Goal: Task Accomplishment & Management: Complete application form

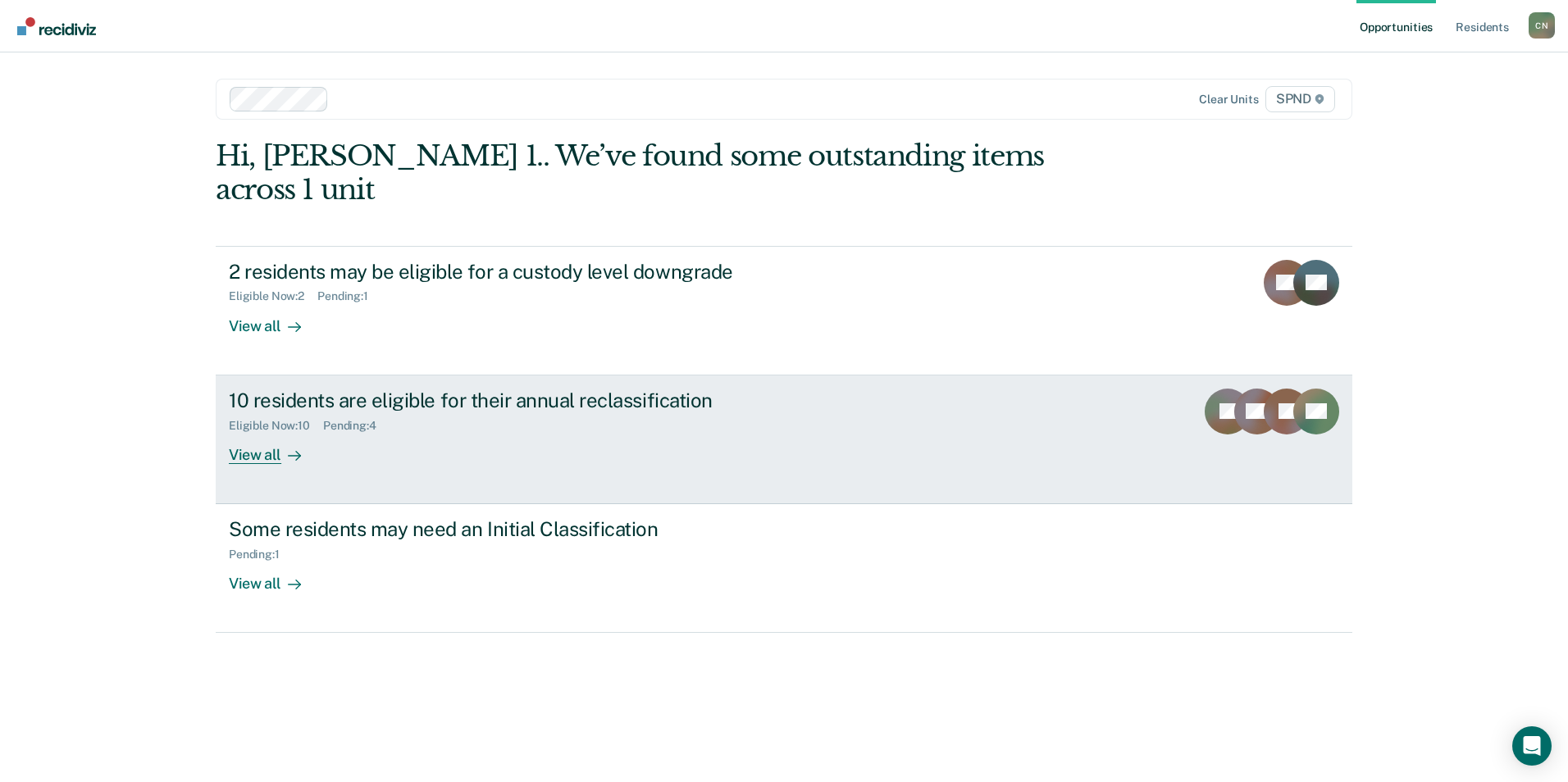
click at [237, 352] on div "View all" at bounding box center [275, 448] width 92 height 32
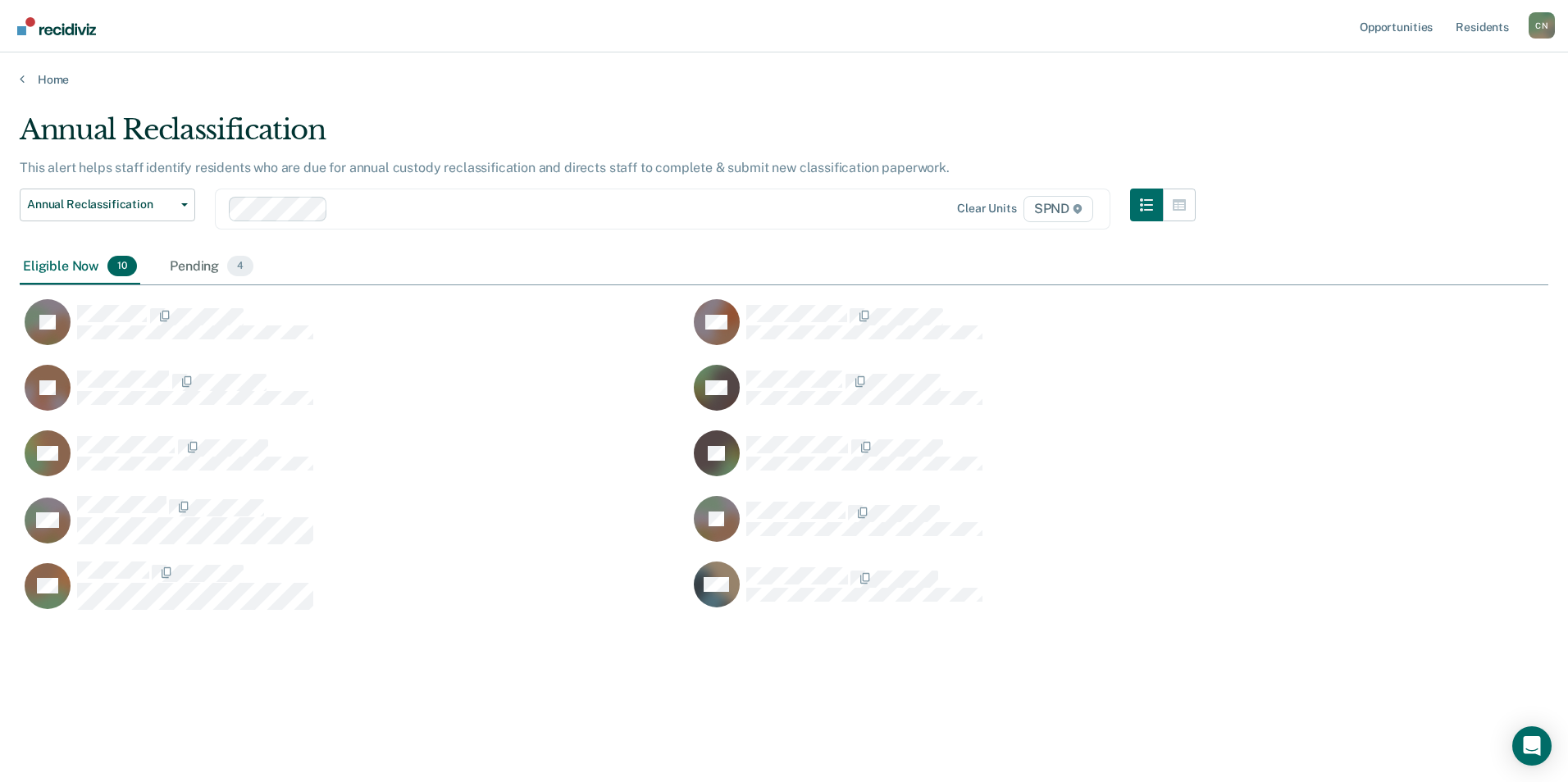
scroll to position [534, 1516]
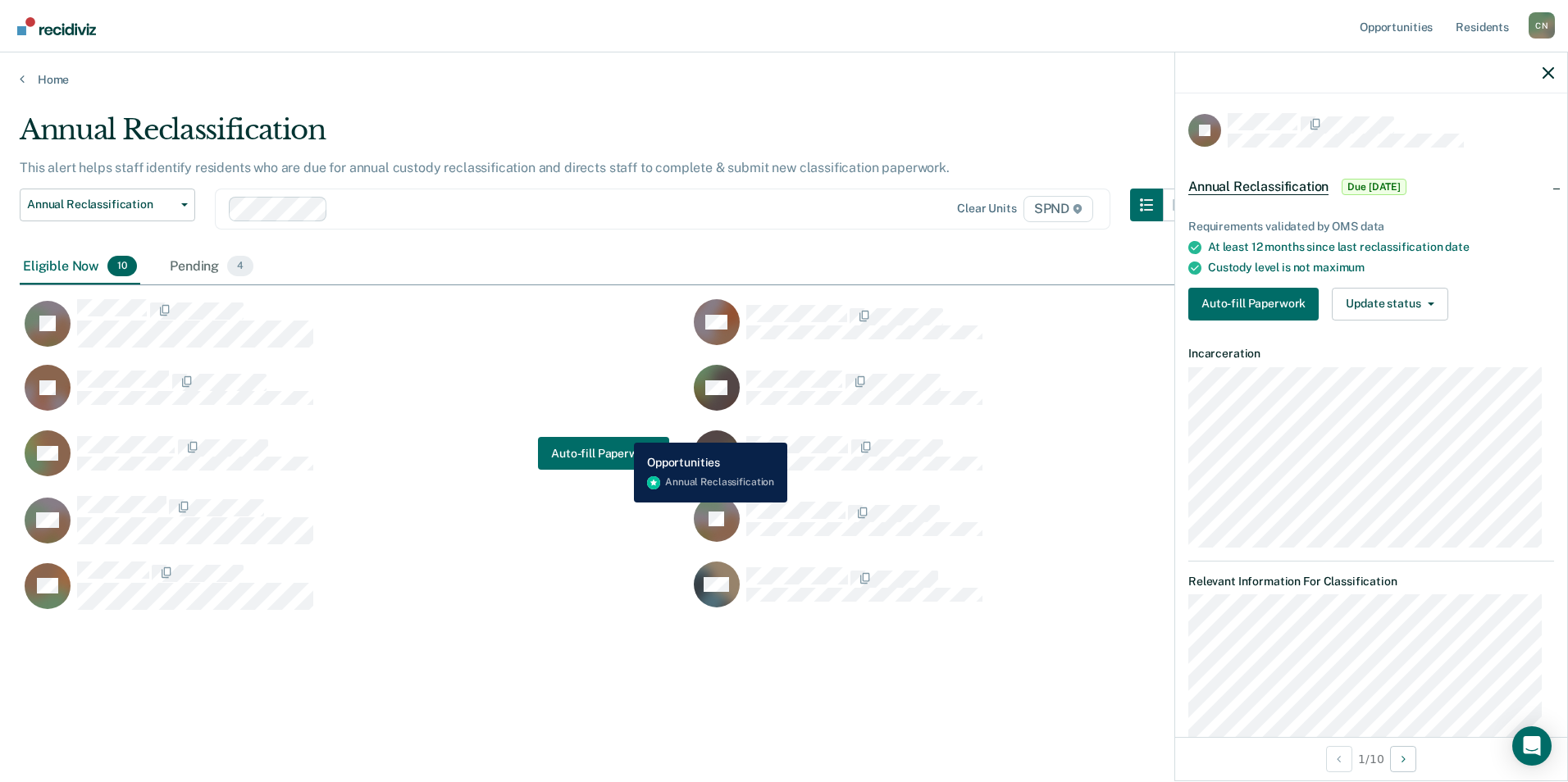
click at [622, 352] on div "RC Auto-fill Paperwork" at bounding box center [344, 454] width 650 height 48
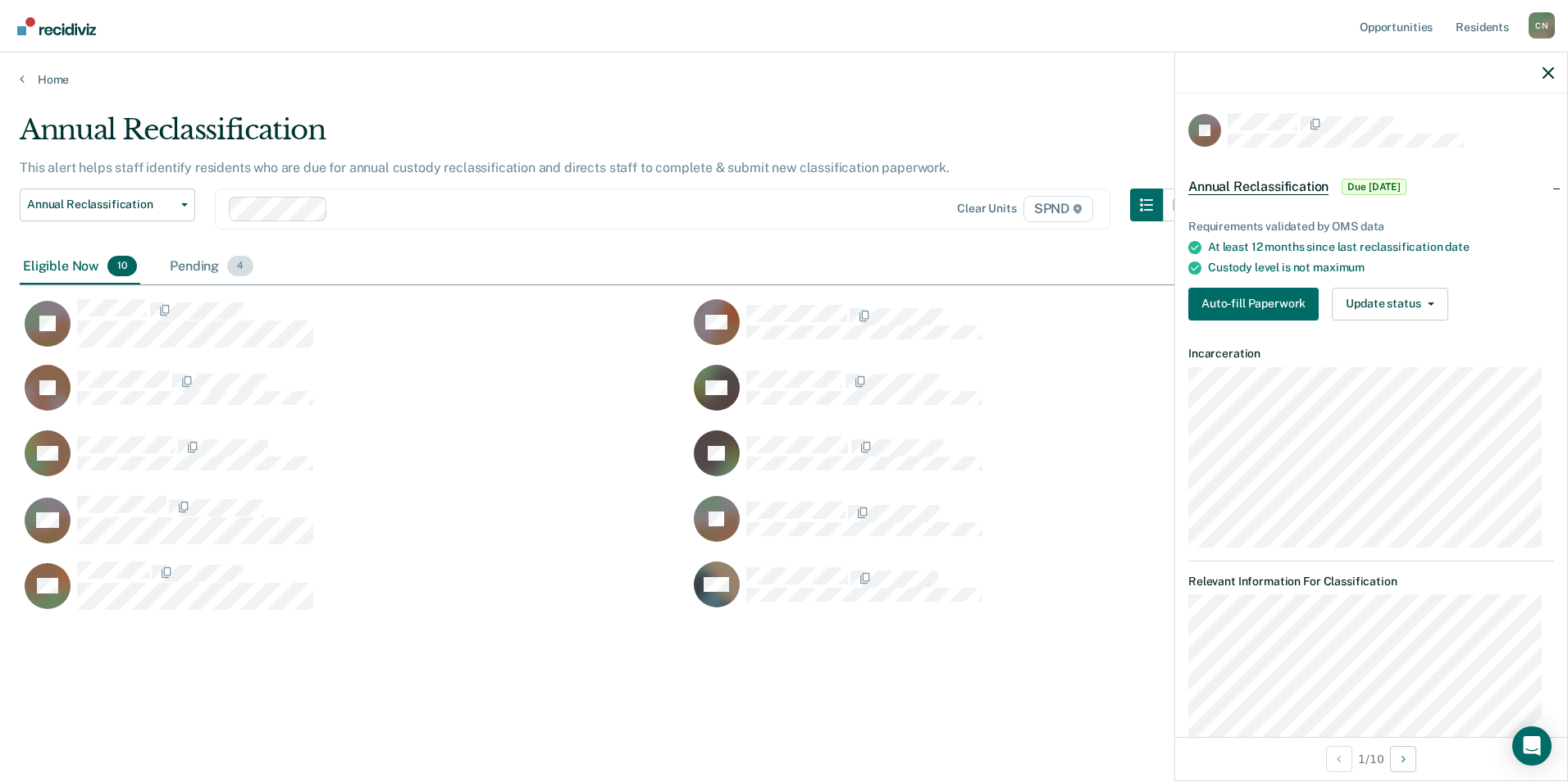
click at [217, 270] on div "Pending 4" at bounding box center [211, 268] width 91 height 36
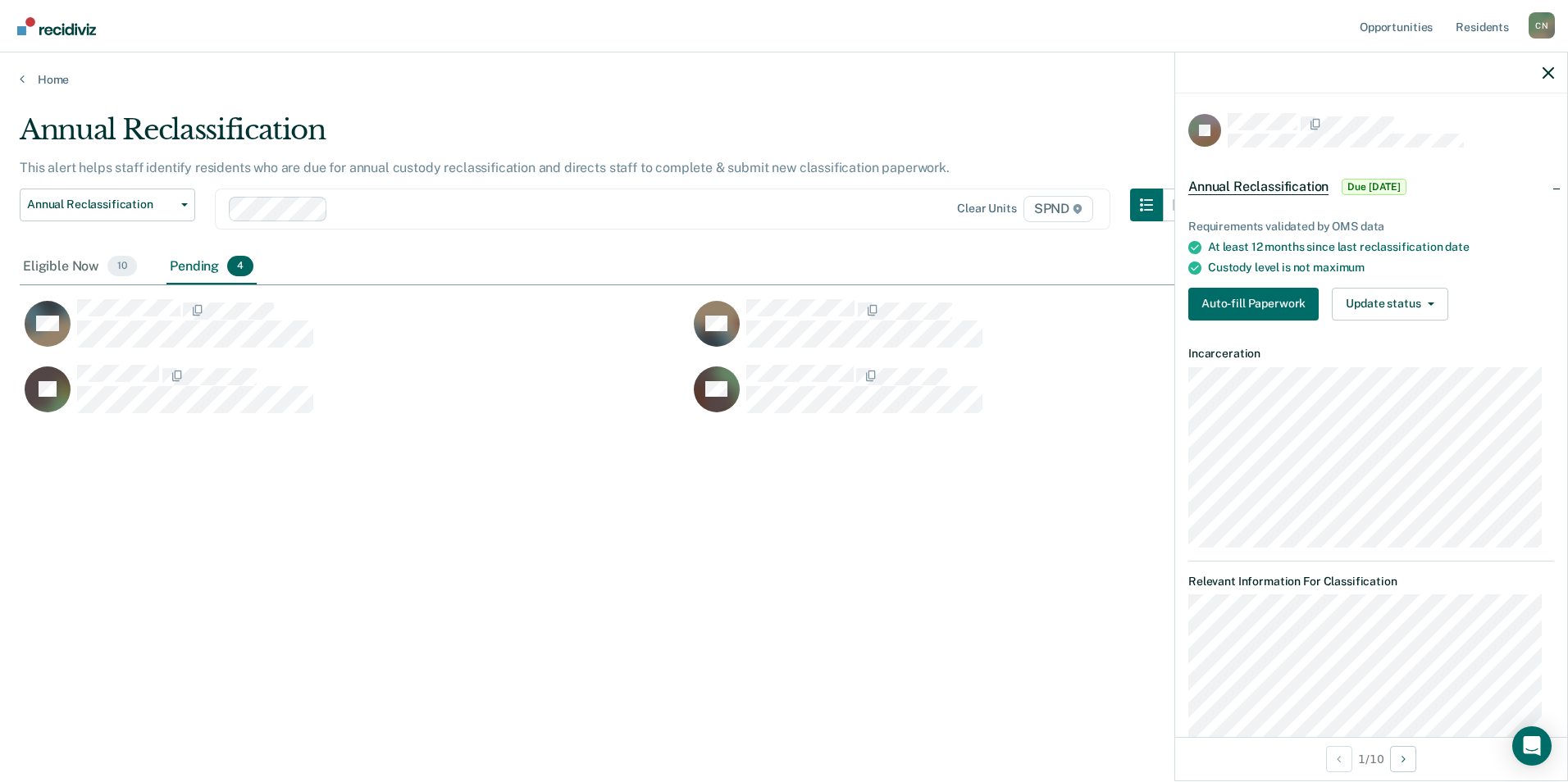
click at [492, 352] on div "Annual Reclassification This alert helps staff identify residents who are due f…" at bounding box center [784, 386] width 1529 height 546
click at [92, 267] on div "Eligible Now 10" at bounding box center [80, 268] width 120 height 36
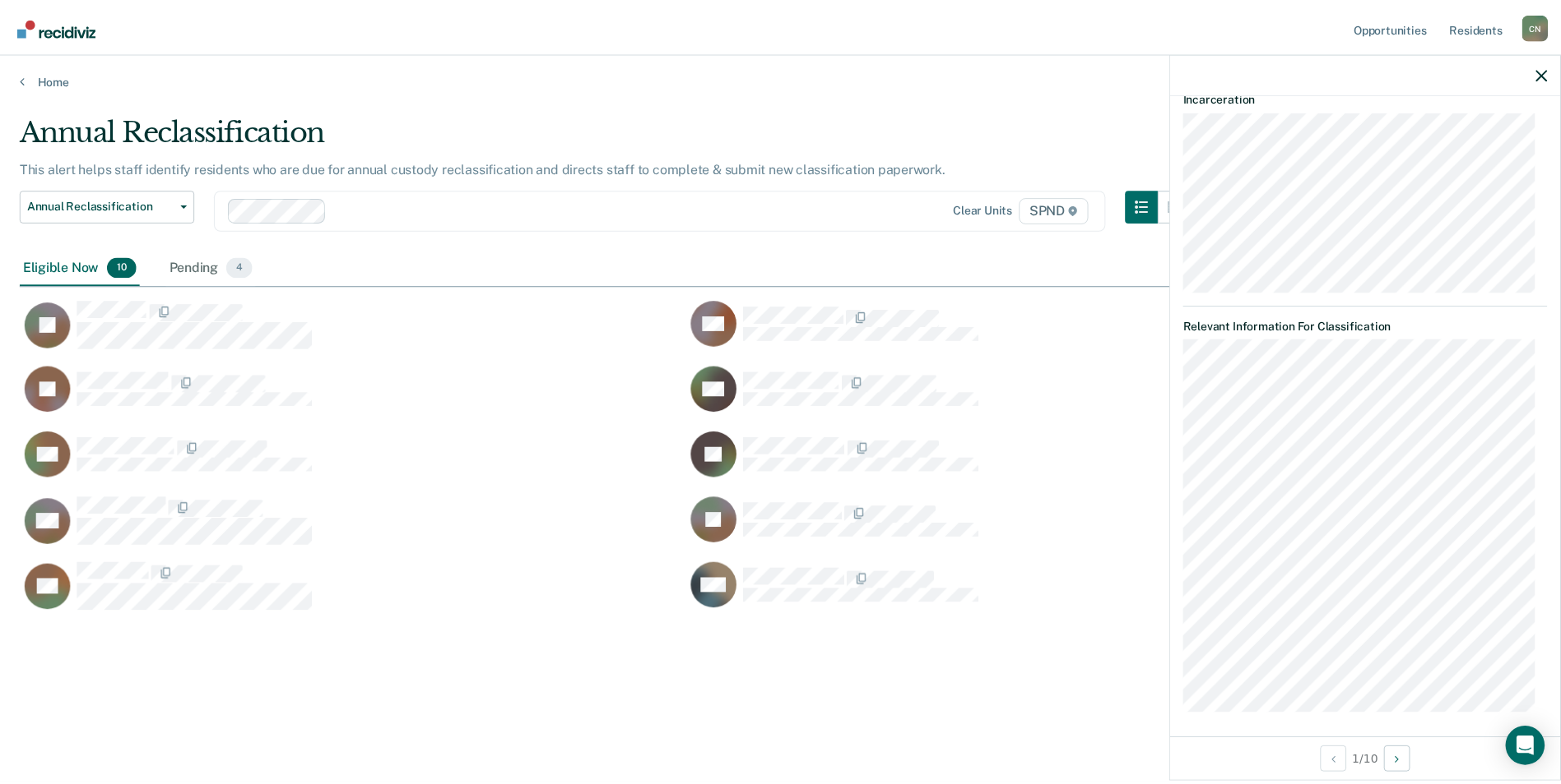
scroll to position [264, 0]
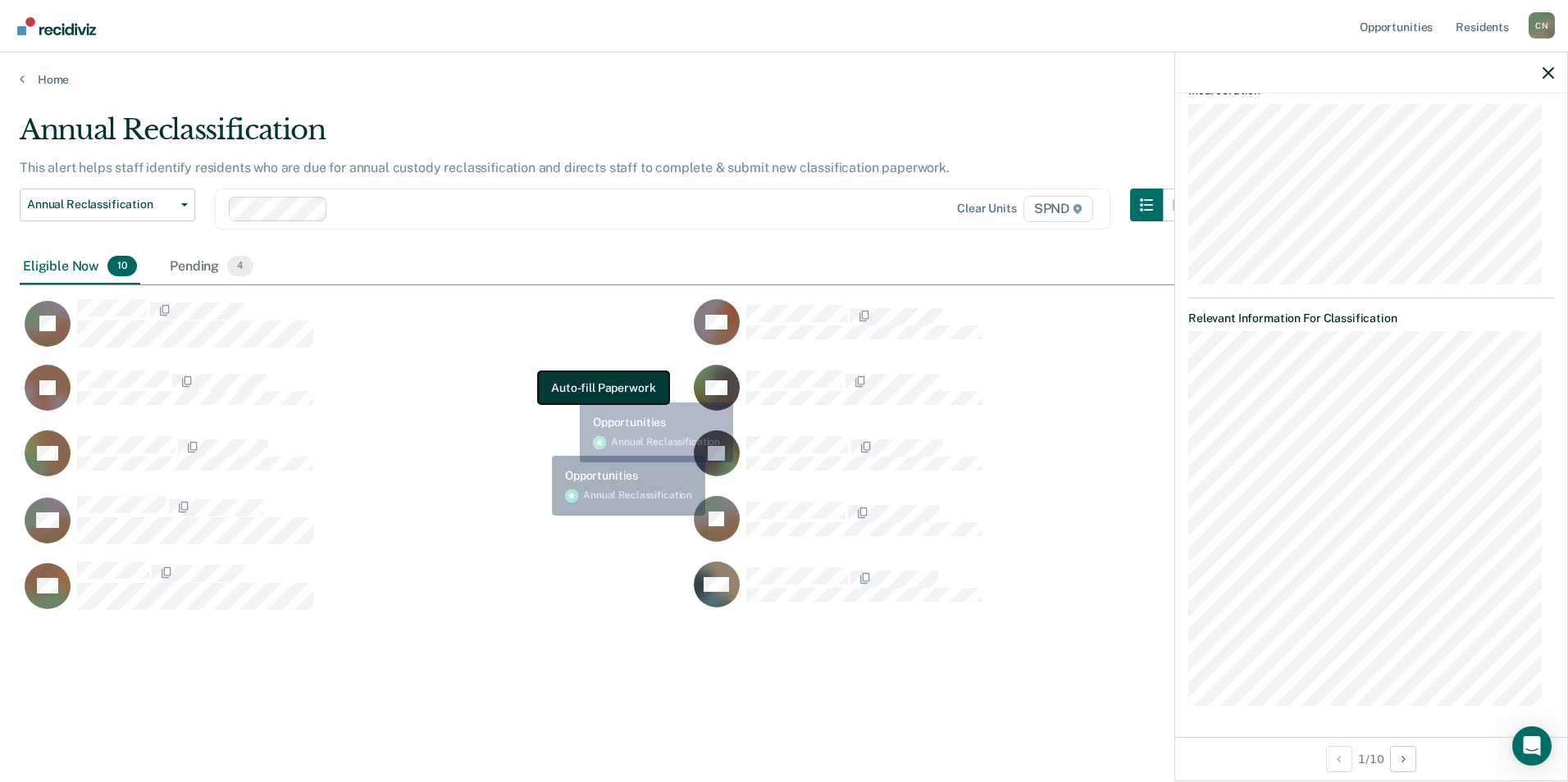
click at [569, 352] on button "Auto-fill Paperwork" at bounding box center [603, 387] width 130 height 33
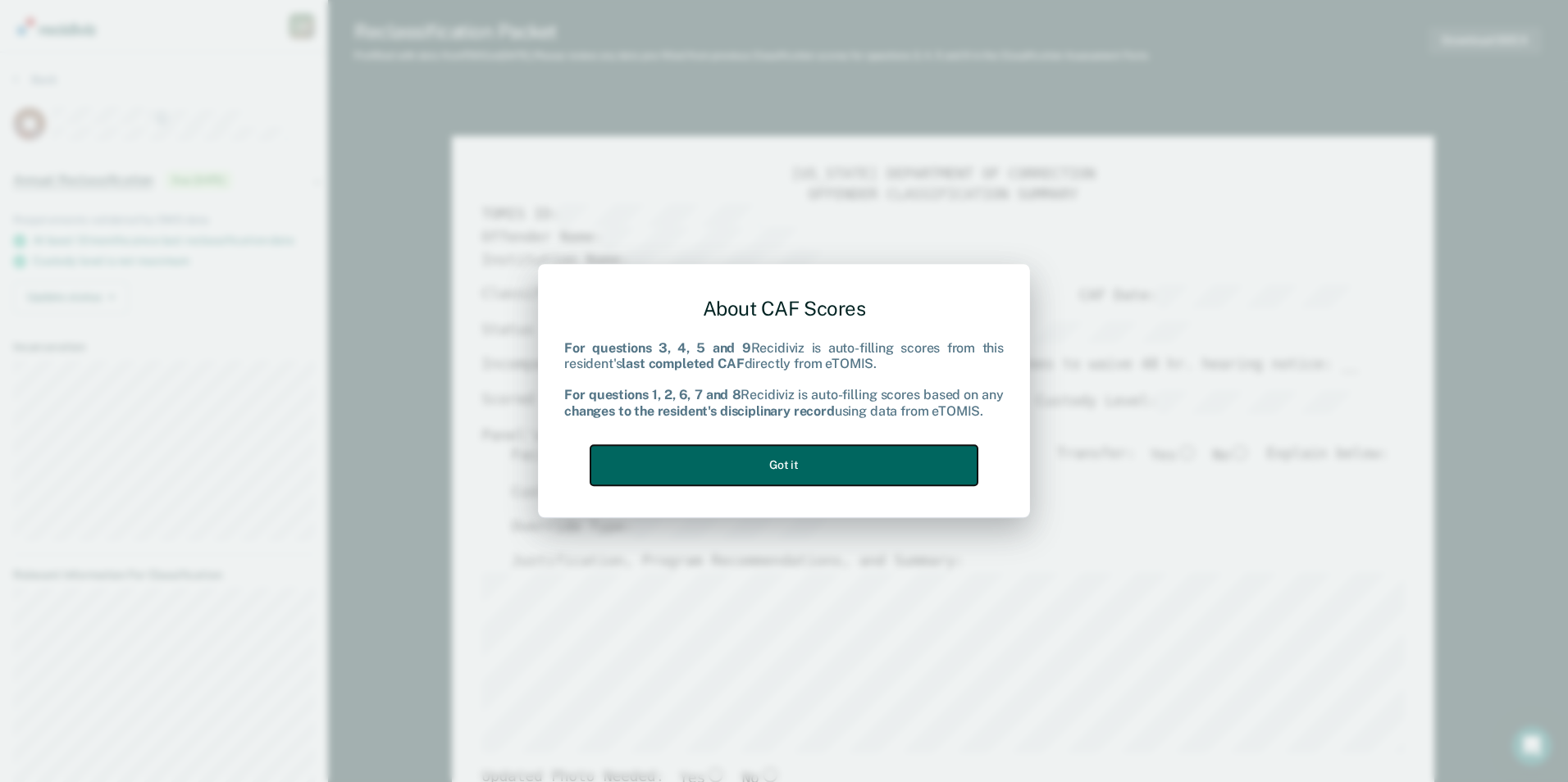
click at [778, 352] on button "Got it" at bounding box center [784, 466] width 387 height 40
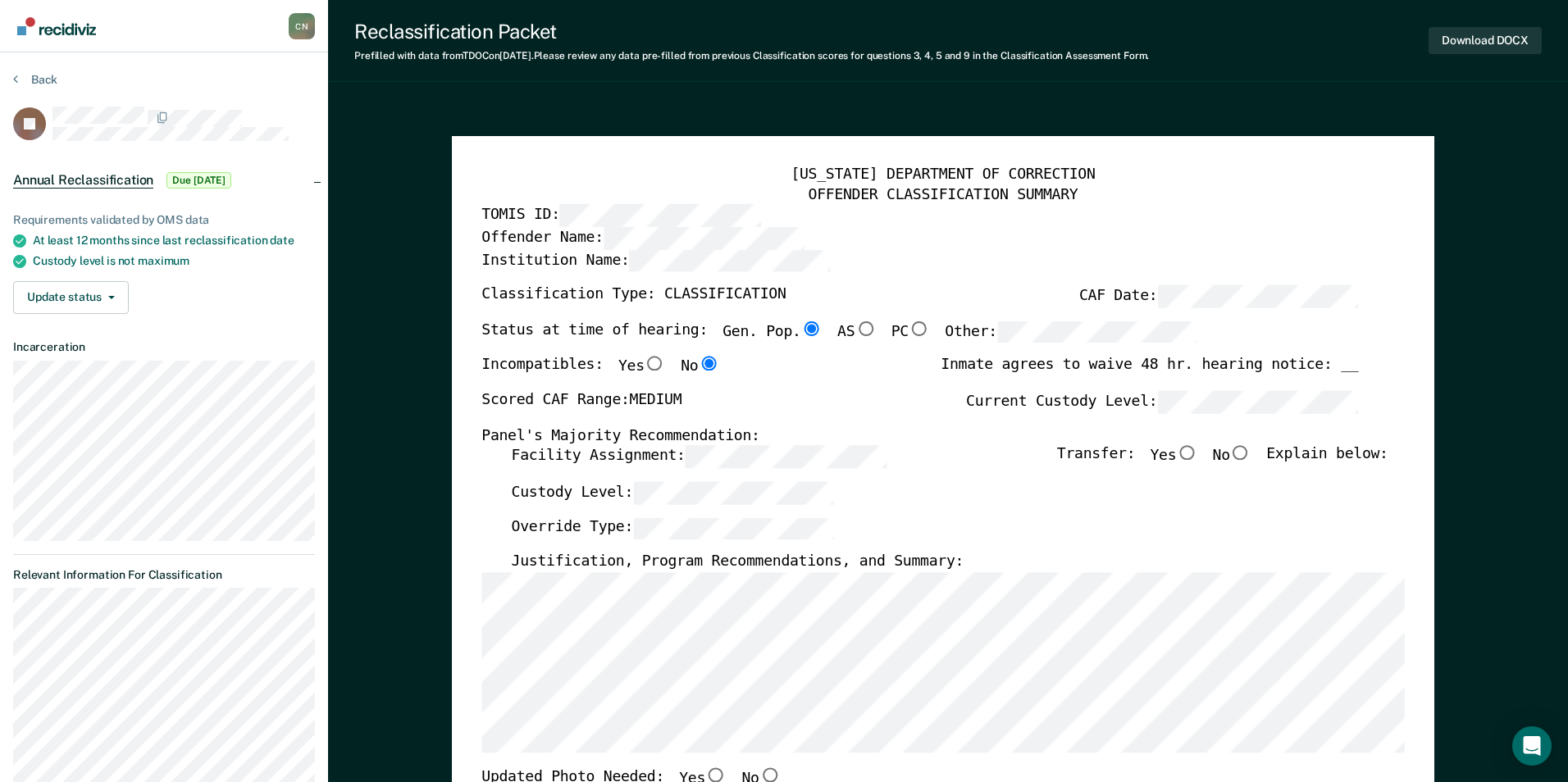
type textarea "x"
